Goal: Information Seeking & Learning: Learn about a topic

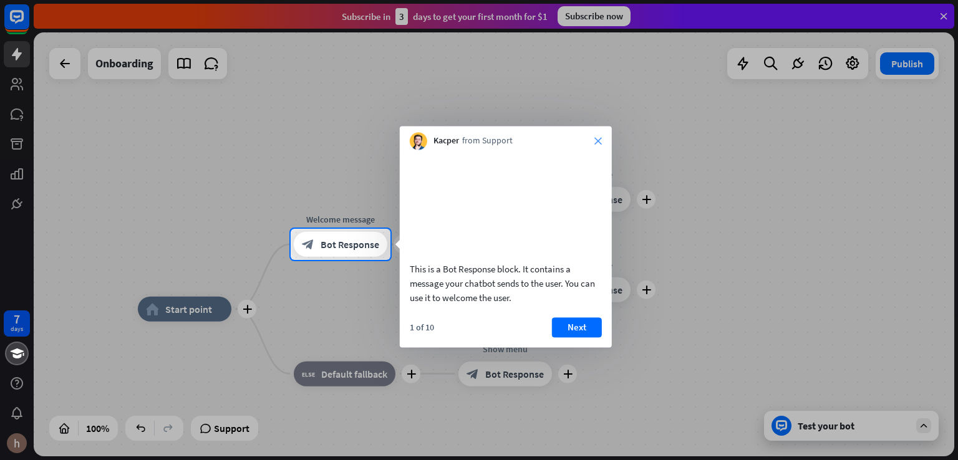
click at [601, 140] on icon "close" at bounding box center [597, 140] width 7 height 7
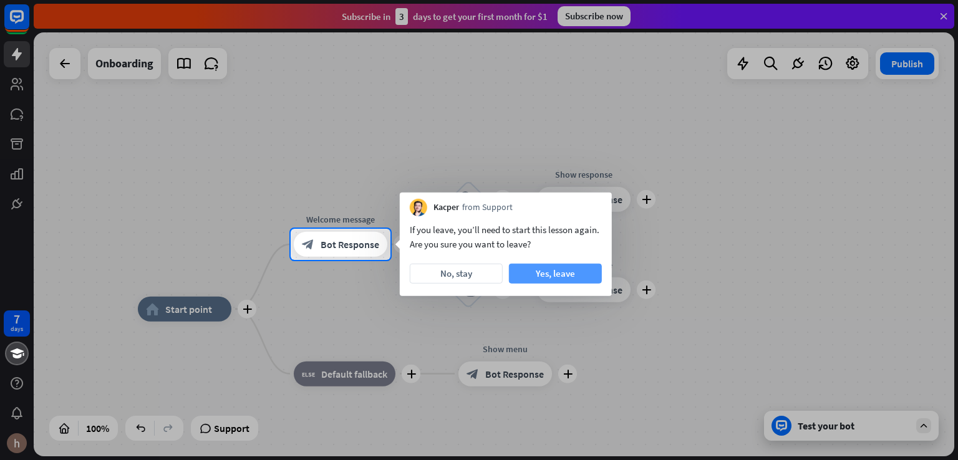
click at [534, 276] on button "Yes, leave" at bounding box center [555, 274] width 93 height 20
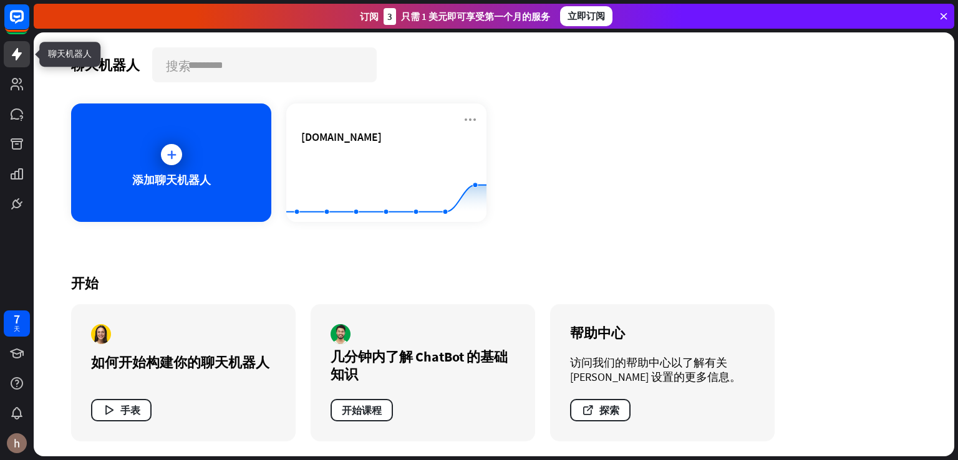
click at [11, 53] on icon at bounding box center [16, 54] width 15 height 15
click at [12, 87] on icon at bounding box center [17, 84] width 12 height 12
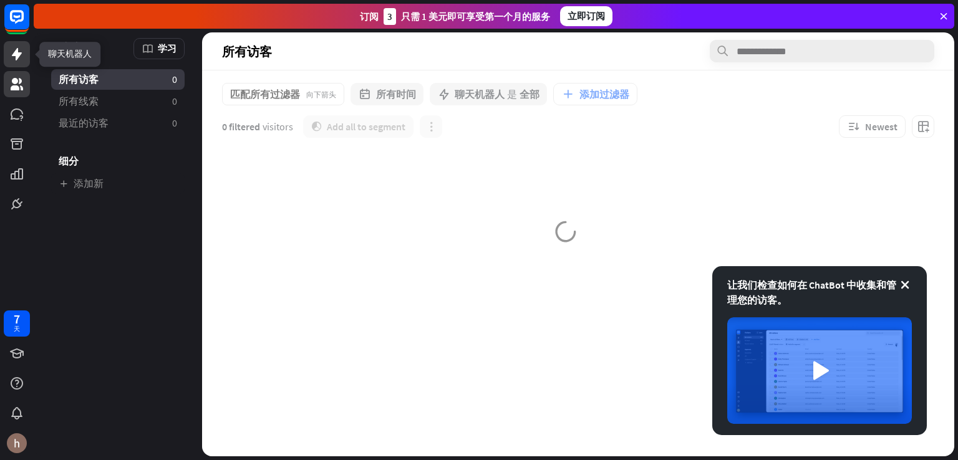
click at [12, 58] on icon at bounding box center [16, 54] width 15 height 15
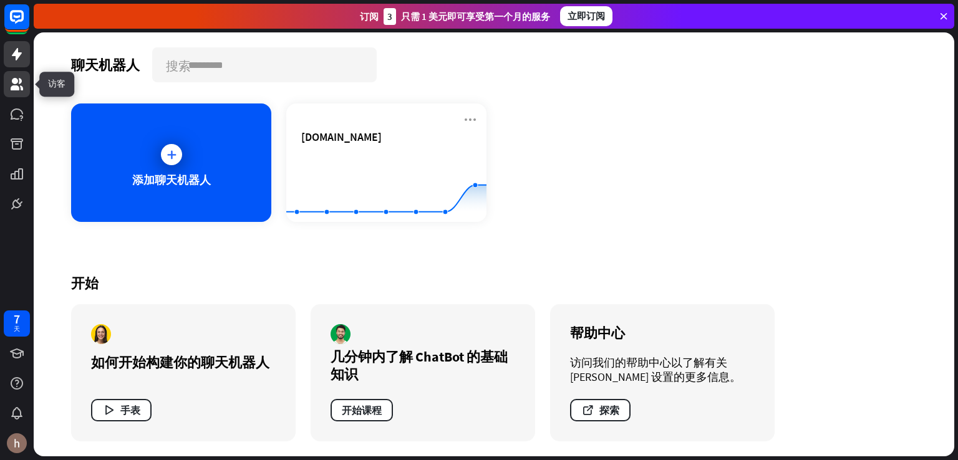
click at [13, 87] on icon at bounding box center [17, 84] width 12 height 12
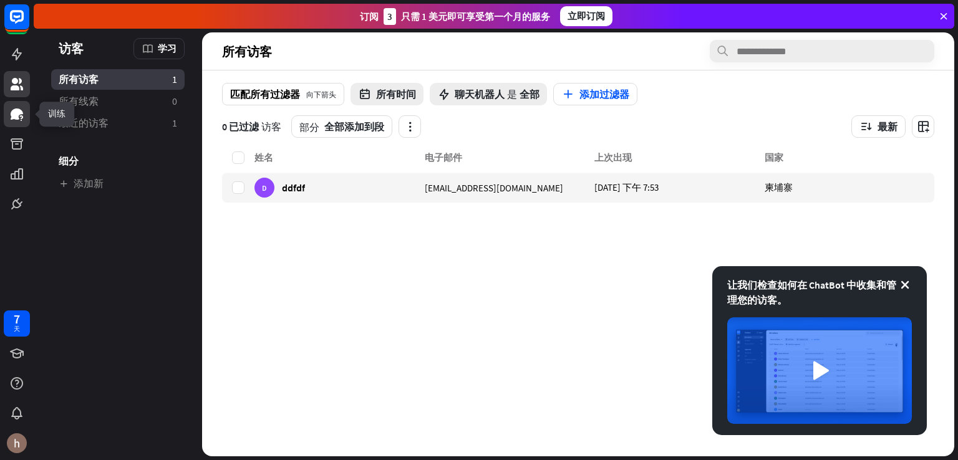
click at [16, 117] on icon at bounding box center [17, 114] width 12 height 11
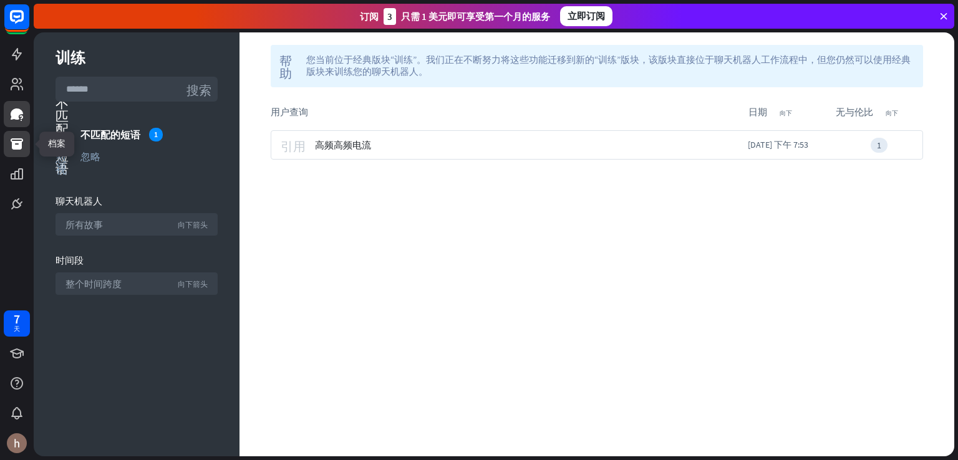
click at [20, 148] on icon at bounding box center [17, 143] width 12 height 11
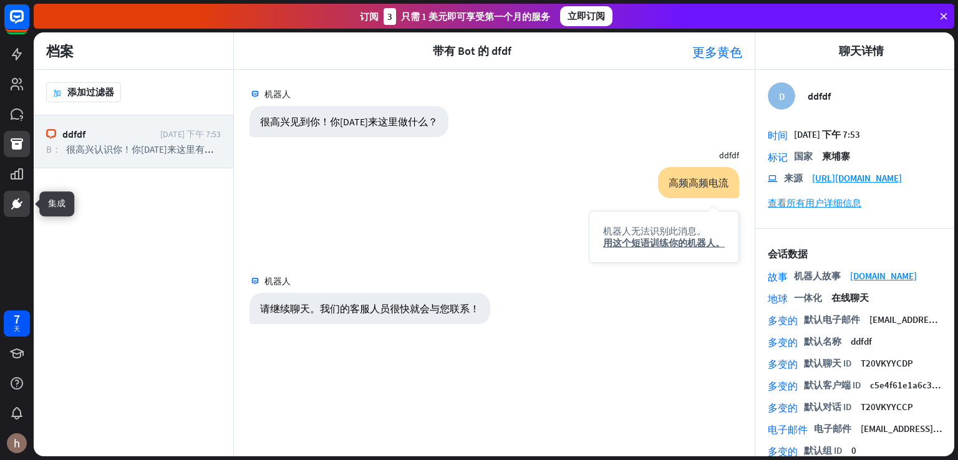
click at [7, 198] on link at bounding box center [17, 204] width 26 height 26
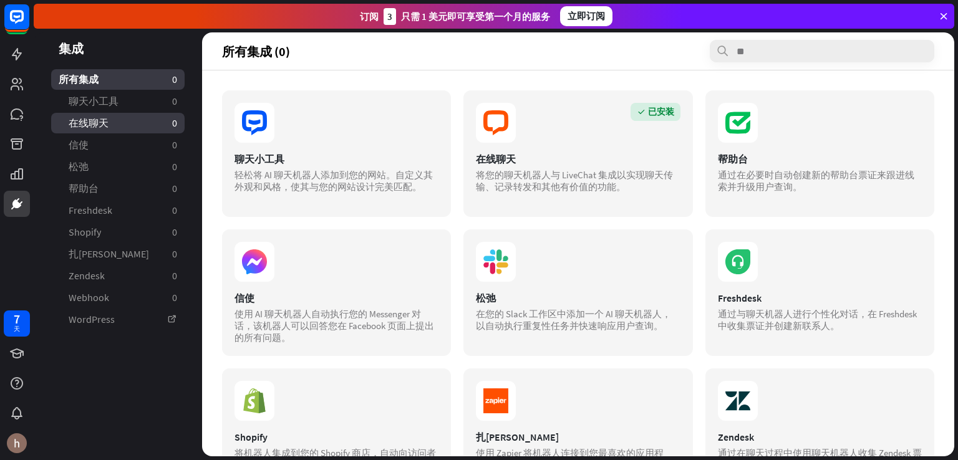
click at [120, 125] on link "在线聊天 0" at bounding box center [117, 123] width 133 height 21
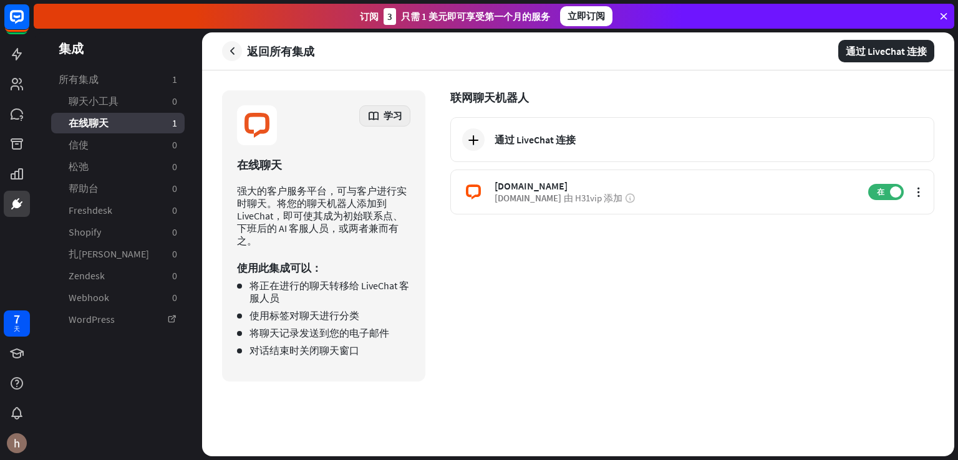
click at [381, 117] on div "学习" at bounding box center [384, 115] width 51 height 21
click at [316, 163] on div "在线聊天" at bounding box center [323, 165] width 173 height 14
click at [240, 54] on button "button" at bounding box center [232, 51] width 20 height 20
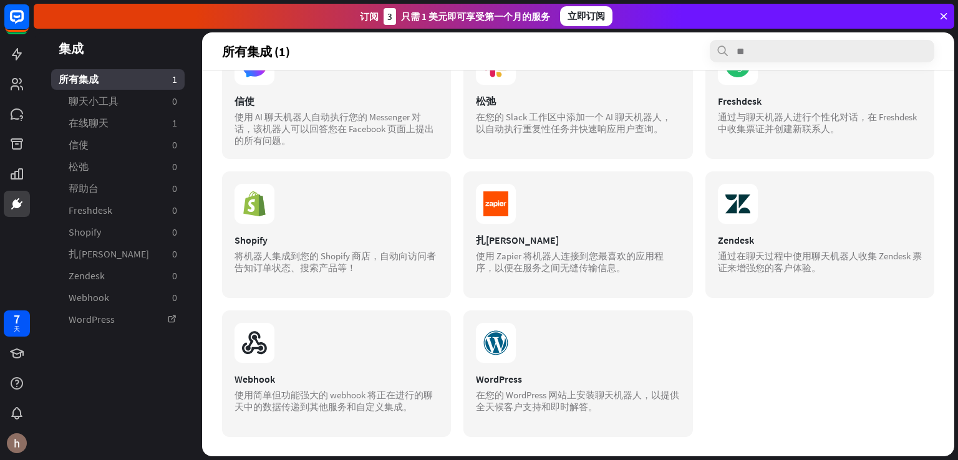
scroll to position [197, 0]
click at [16, 347] on icon at bounding box center [16, 353] width 15 height 15
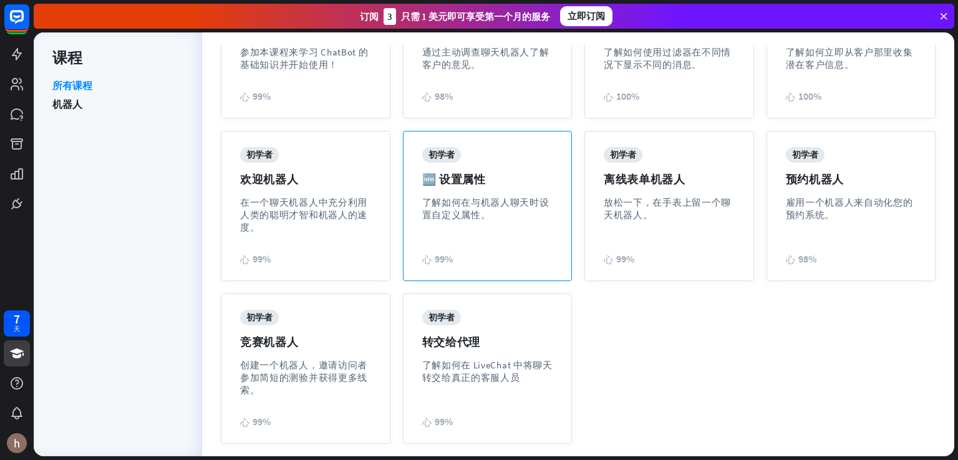
scroll to position [228, 0]
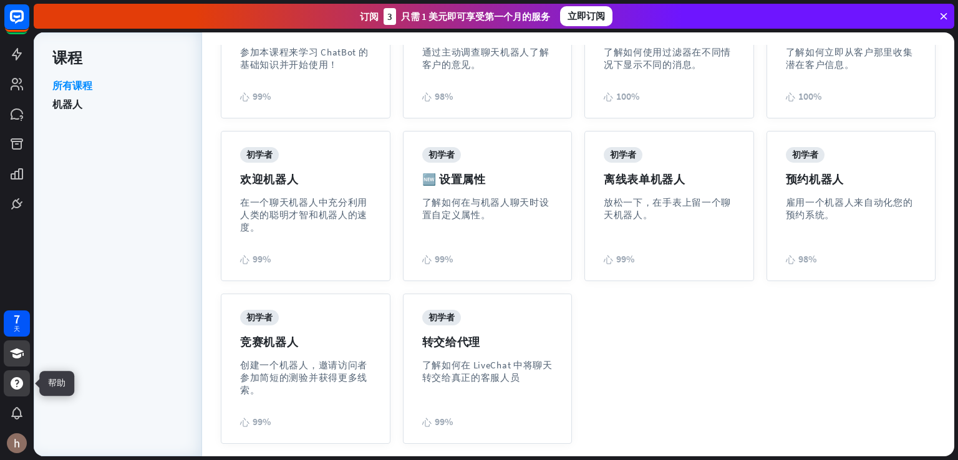
click at [17, 385] on icon at bounding box center [16, 383] width 15 height 15
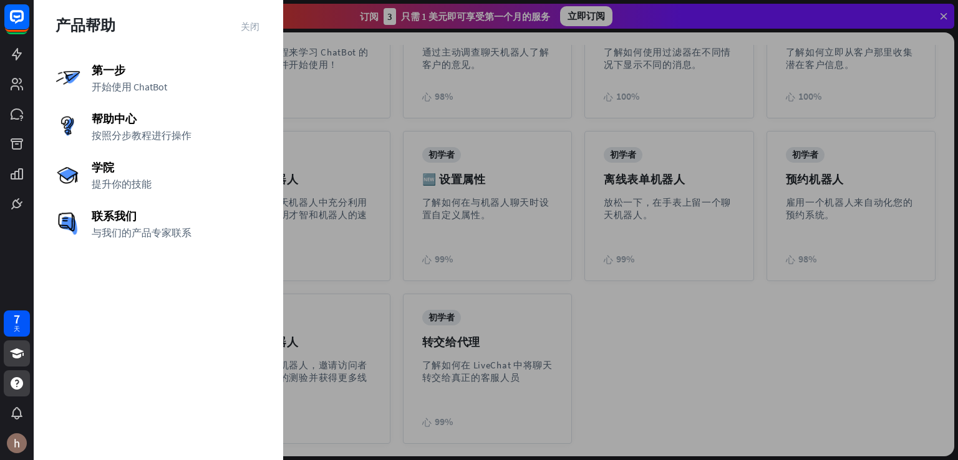
click at [340, 335] on div at bounding box center [496, 230] width 924 height 460
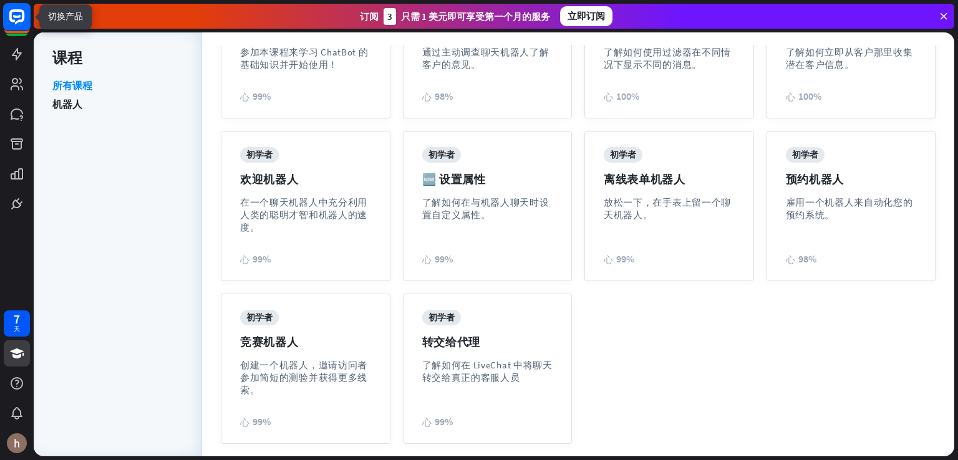
click at [12, 22] on rect at bounding box center [16, 16] width 27 height 27
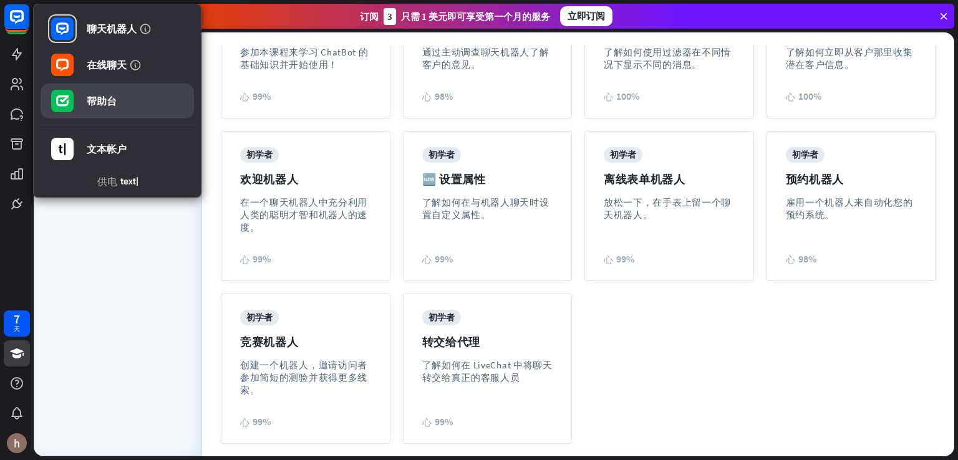
click at [100, 98] on font "帮助台" at bounding box center [102, 101] width 30 height 12
